Goal: Task Accomplishment & Management: Use online tool/utility

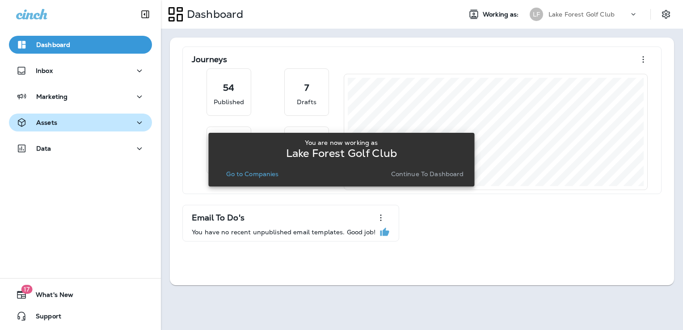
click at [79, 123] on div "Assets" at bounding box center [80, 122] width 129 height 11
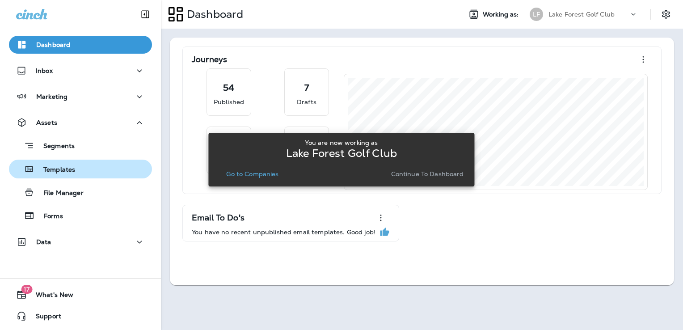
click at [91, 168] on div "Templates" at bounding box center [81, 168] width 136 height 13
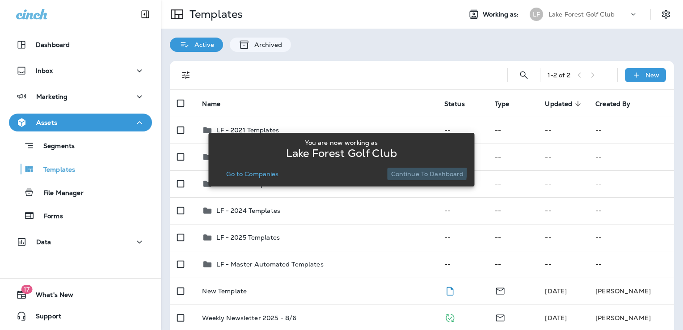
click at [415, 172] on p "Continue to Dashboard" at bounding box center [427, 173] width 73 height 7
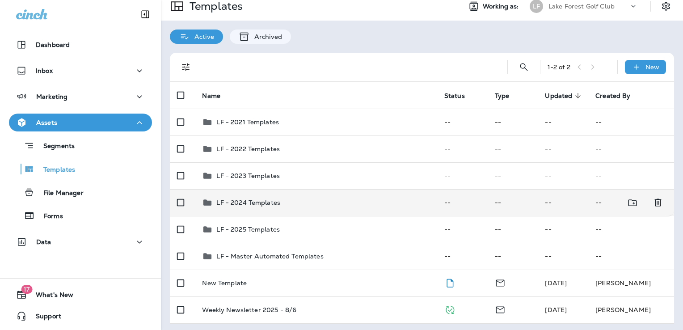
scroll to position [10, 0]
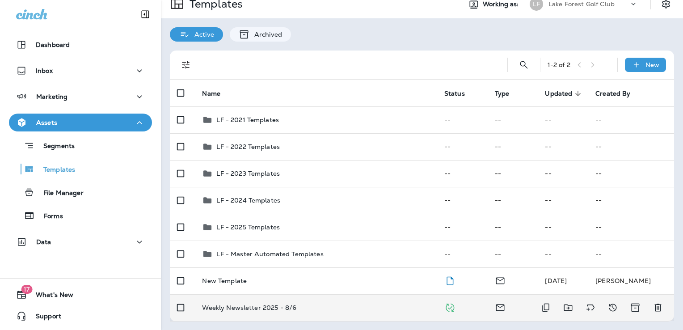
click at [346, 307] on div "Weekly Newsletter 2025 - 8/6" at bounding box center [315, 307] width 227 height 7
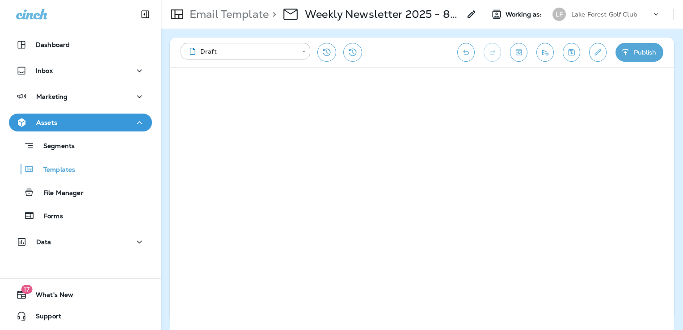
drag, startPoint x: 228, startPoint y: 72, endPoint x: 370, endPoint y: 16, distance: 152.4
click at [370, 16] on p "Weekly Newsletter 2025 - 8/6" at bounding box center [383, 14] width 156 height 13
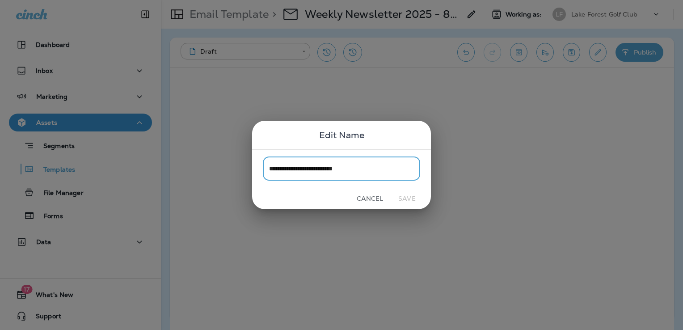
click at [374, 195] on button "Cancel" at bounding box center [370, 199] width 34 height 14
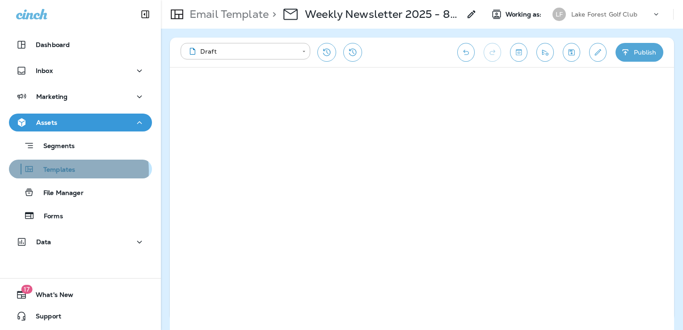
click at [71, 171] on p "Templates" at bounding box center [54, 170] width 41 height 8
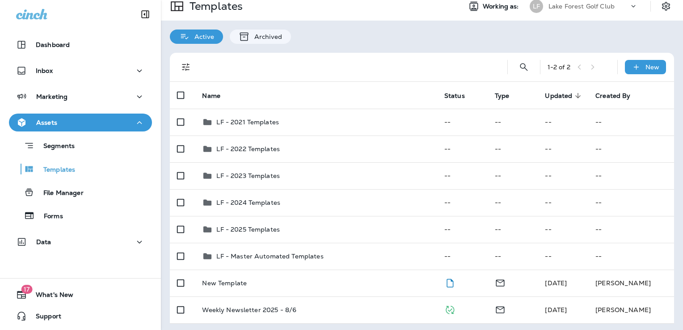
scroll to position [10, 0]
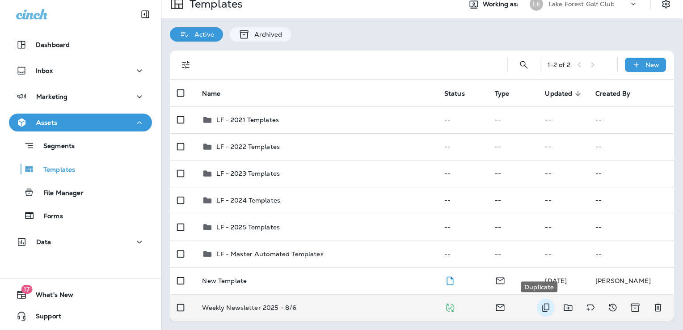
click at [540, 306] on icon "Duplicate" at bounding box center [545, 307] width 11 height 11
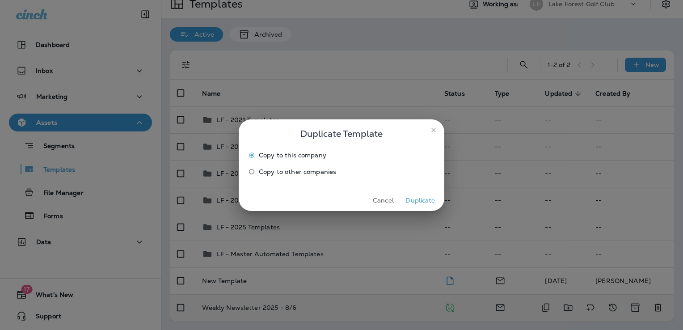
click at [413, 201] on button "Duplicate" at bounding box center [420, 200] width 34 height 14
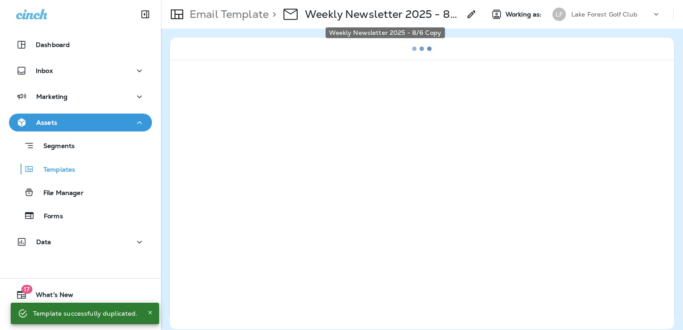
click at [386, 13] on p "Weekly Newsletter 2025 - 8/6 Copy" at bounding box center [383, 14] width 156 height 13
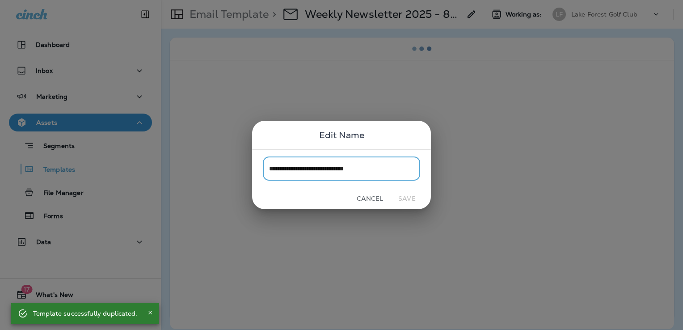
click at [385, 170] on input "**********" at bounding box center [341, 169] width 157 height 24
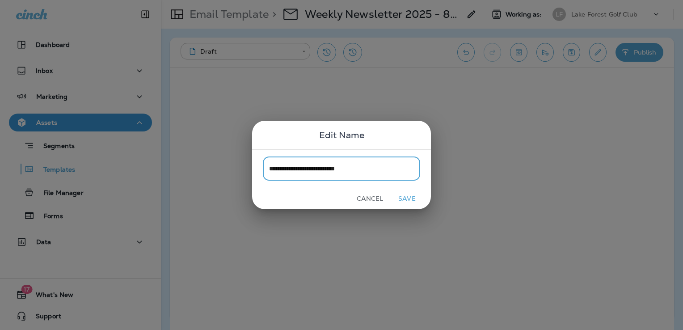
type input "**********"
click at [415, 200] on button "Save" at bounding box center [407, 199] width 34 height 14
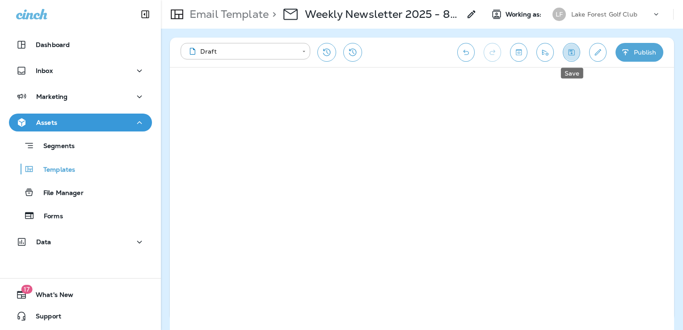
click at [570, 51] on icon "Save" at bounding box center [571, 52] width 6 height 6
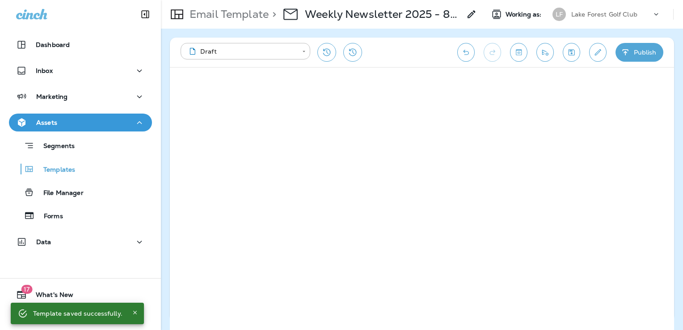
click at [574, 50] on icon "Save" at bounding box center [571, 52] width 6 height 6
click at [574, 55] on icon "Save" at bounding box center [571, 52] width 6 height 6
